Goal: Information Seeking & Learning: Learn about a topic

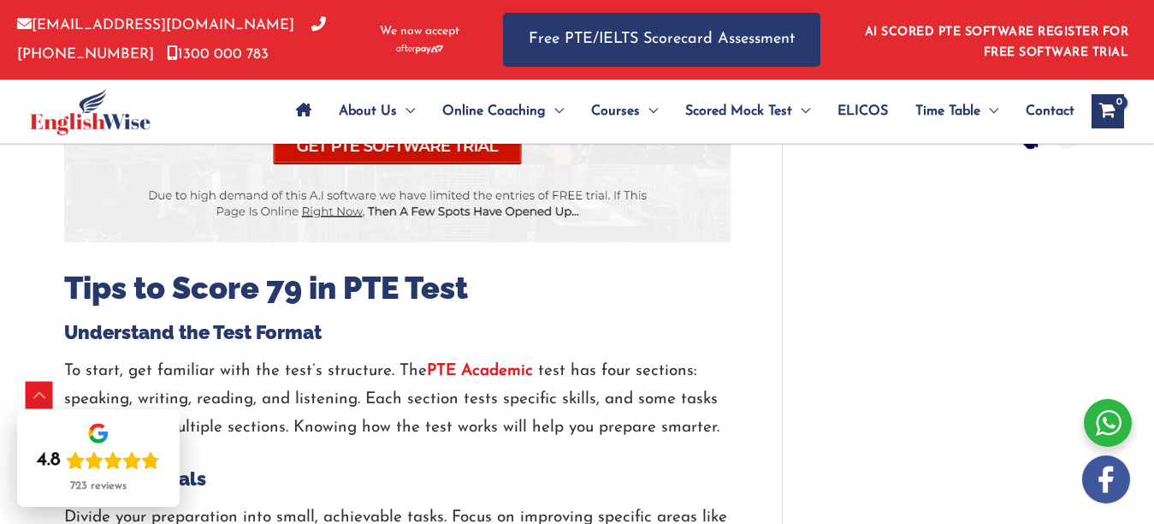
scroll to position [1540, 0]
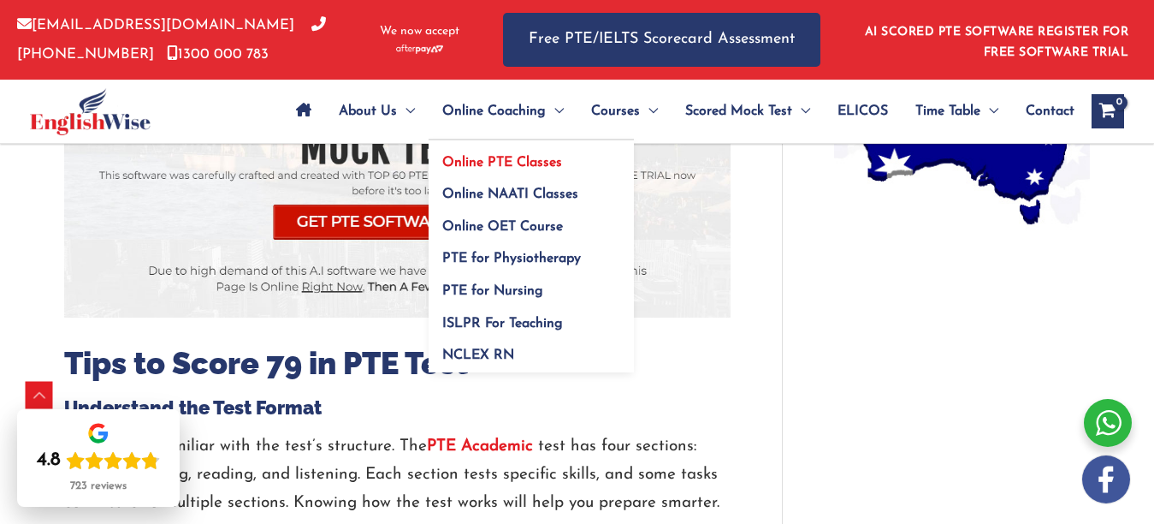
click at [506, 157] on span "Online PTE Classes" at bounding box center [502, 163] width 120 height 14
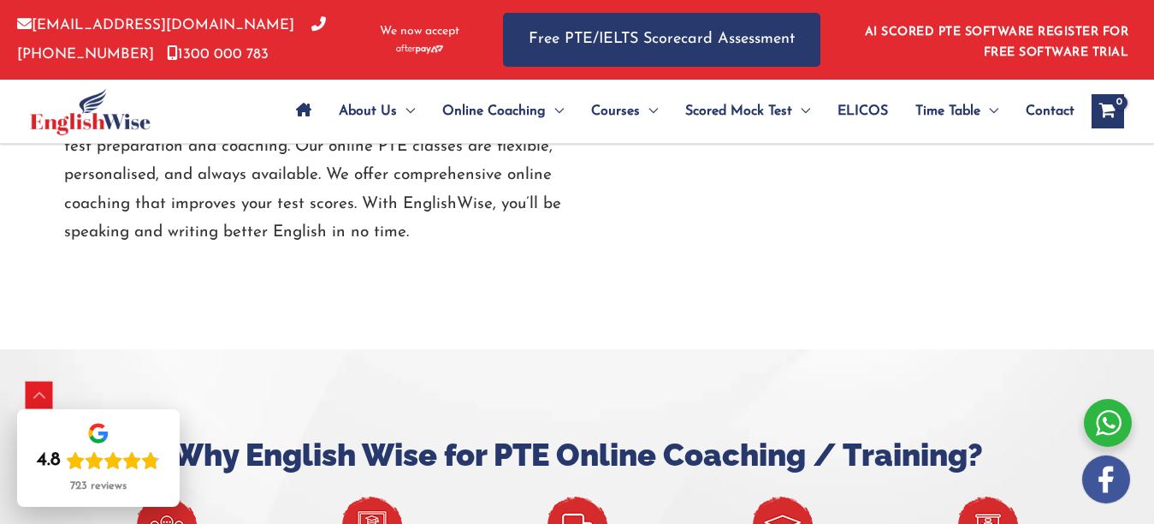
click at [377, 496] on img at bounding box center [372, 526] width 60 height 61
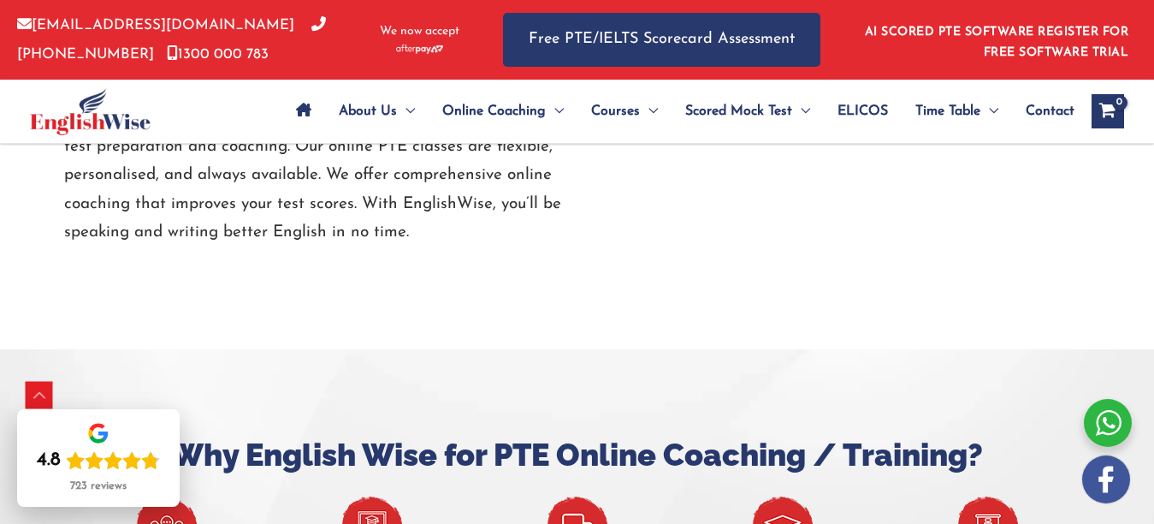
click at [378, 496] on img at bounding box center [372, 526] width 60 height 61
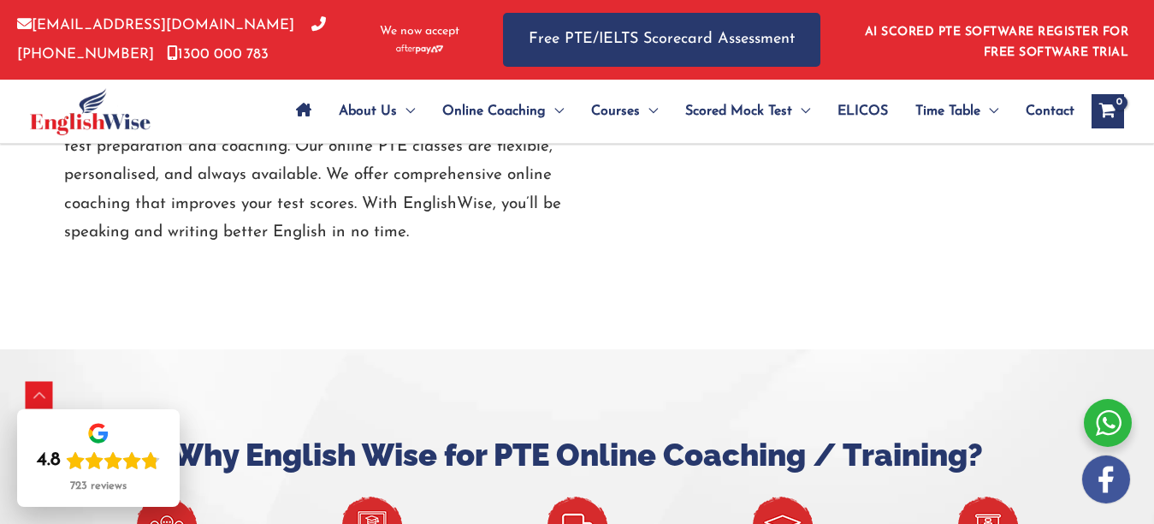
click at [378, 496] on img at bounding box center [372, 526] width 60 height 61
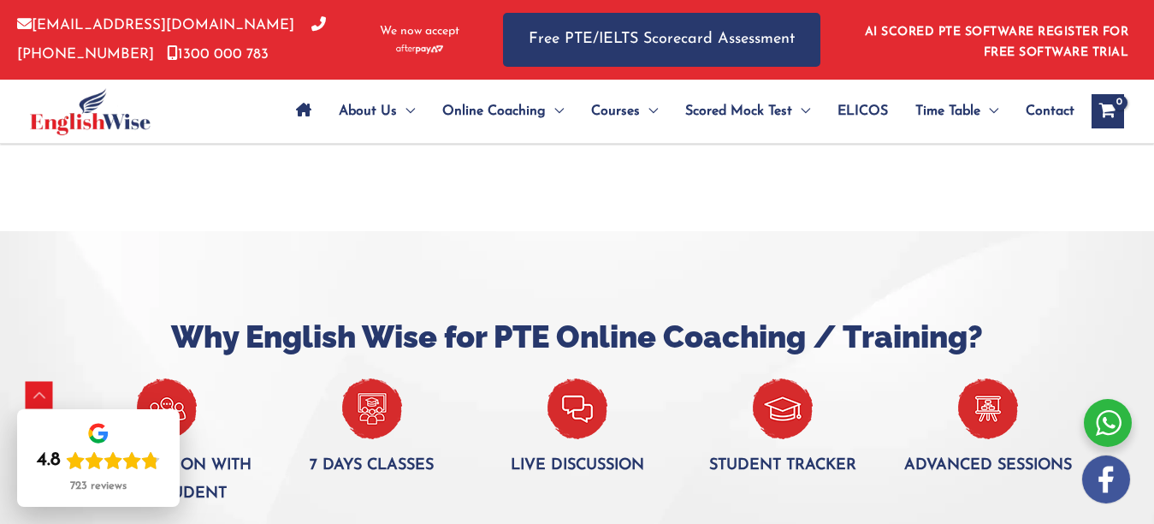
scroll to position [2375, 0]
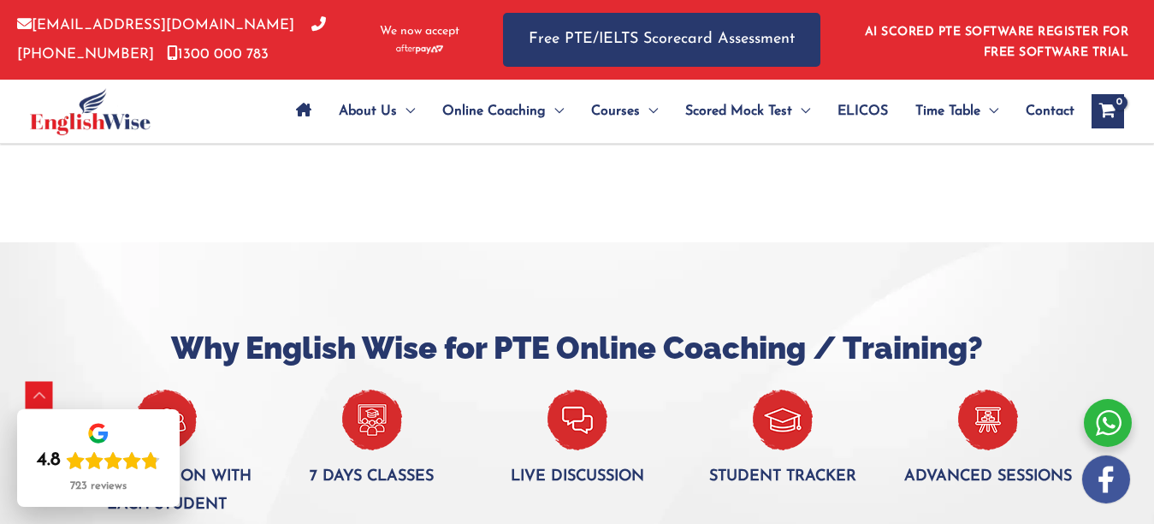
click at [371, 389] on img at bounding box center [372, 419] width 60 height 61
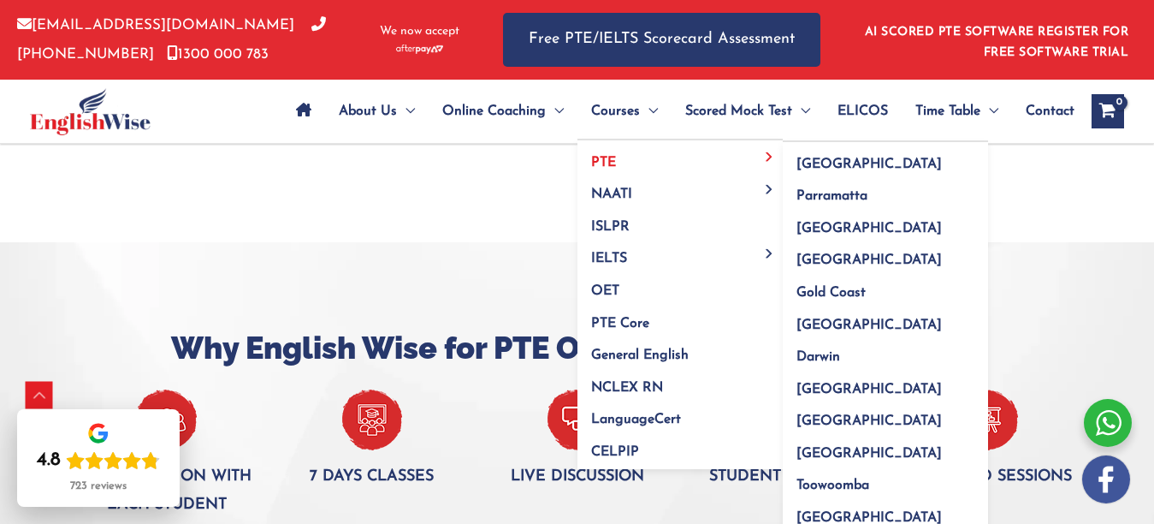
click at [638, 157] on link "PTE" at bounding box center [680, 156] width 205 height 33
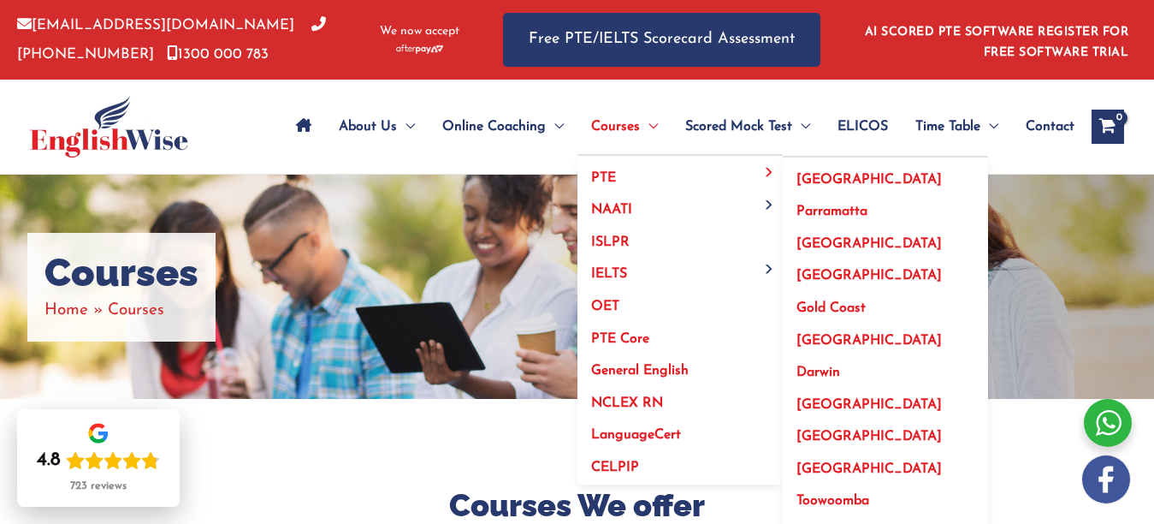
click at [823, 395] on link "[GEOGRAPHIC_DATA]" at bounding box center [885, 399] width 205 height 33
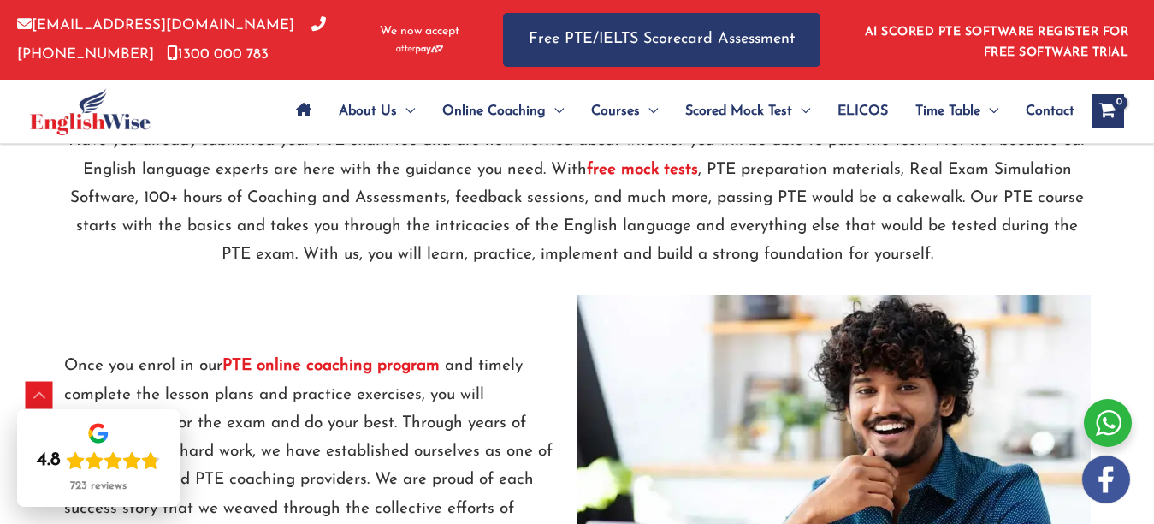
scroll to position [1999, 0]
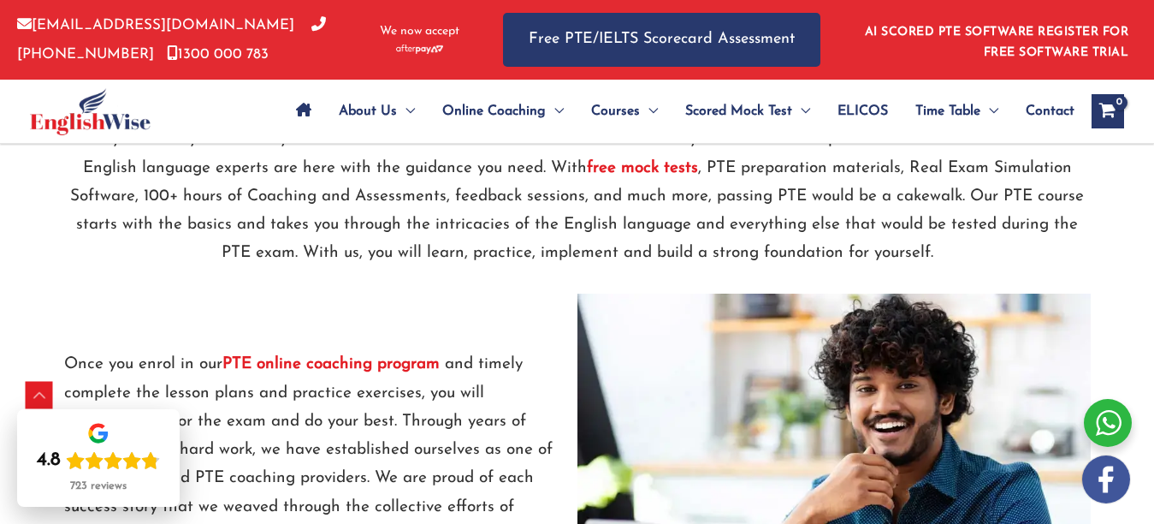
click at [327, 365] on strong "PTE online coaching program" at bounding box center [330, 364] width 217 height 16
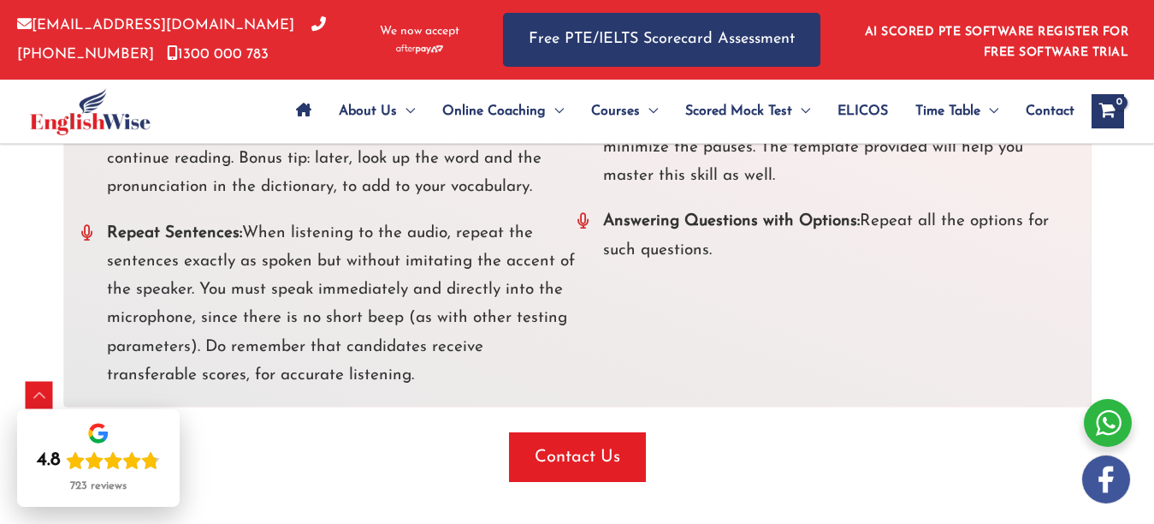
scroll to position [4258, 0]
